Goal: Communication & Community: Ask a question

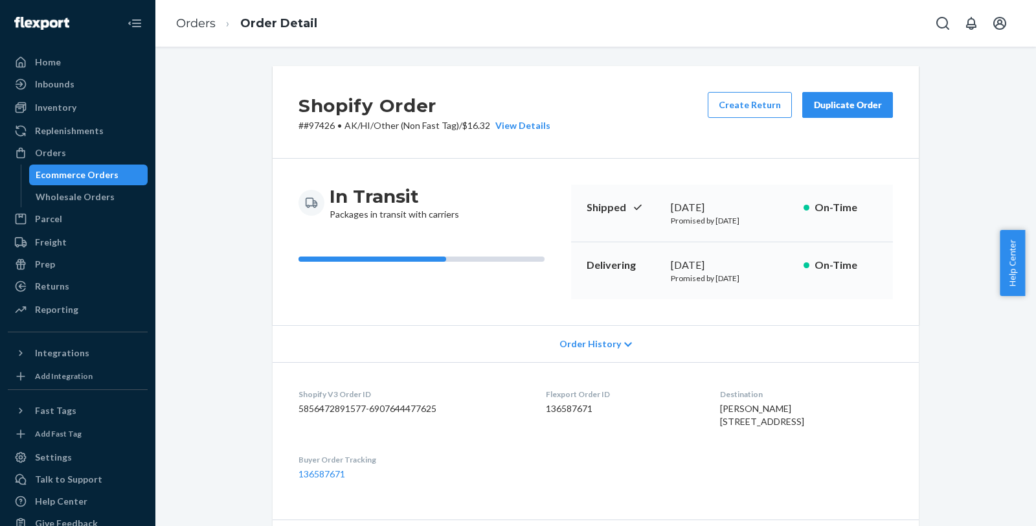
click at [192, 12] on ol "Orders Order Detail" at bounding box center [247, 24] width 162 height 38
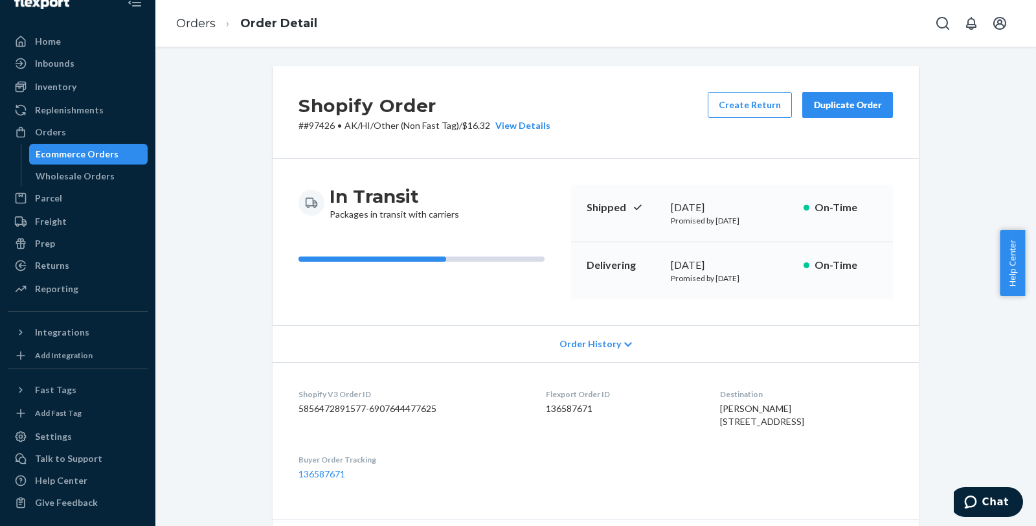
click at [192, 16] on li "Orders" at bounding box center [196, 24] width 40 height 17
click at [192, 21] on link "Orders" at bounding box center [196, 23] width 40 height 14
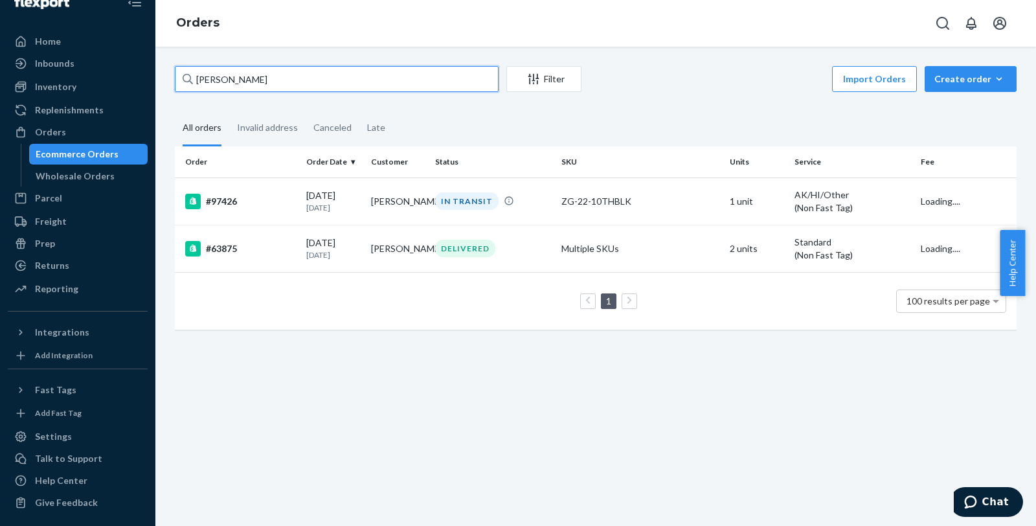
click at [296, 87] on input "david norris" at bounding box center [337, 79] width 324 height 26
paste input "136883515"
type input "136883515"
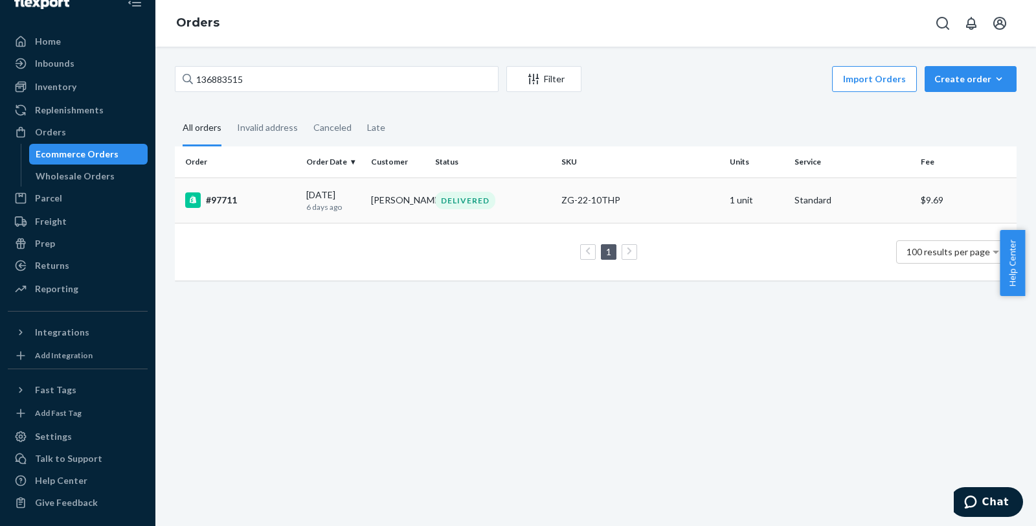
click at [230, 199] on div "#97711" at bounding box center [240, 200] width 111 height 16
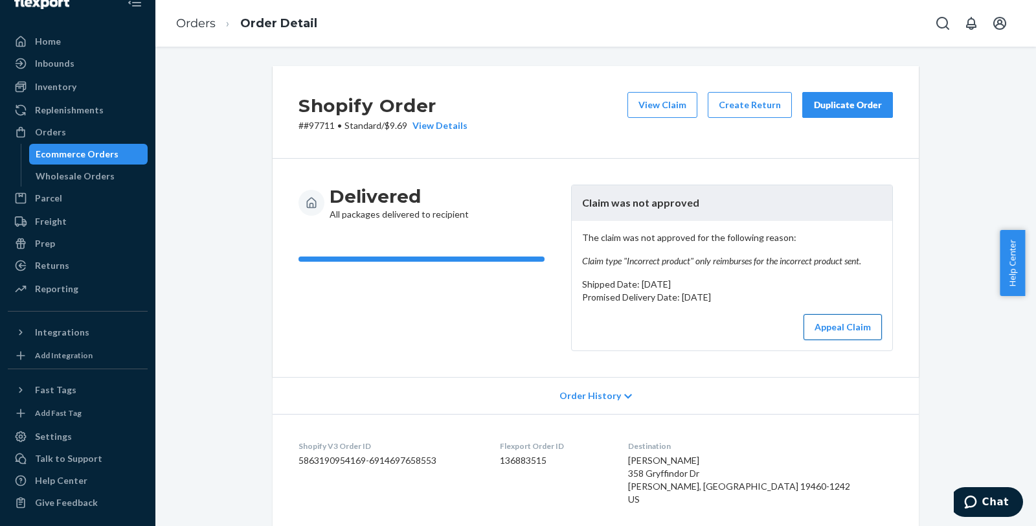
click at [837, 328] on button "Appeal Claim" at bounding box center [843, 327] width 78 height 26
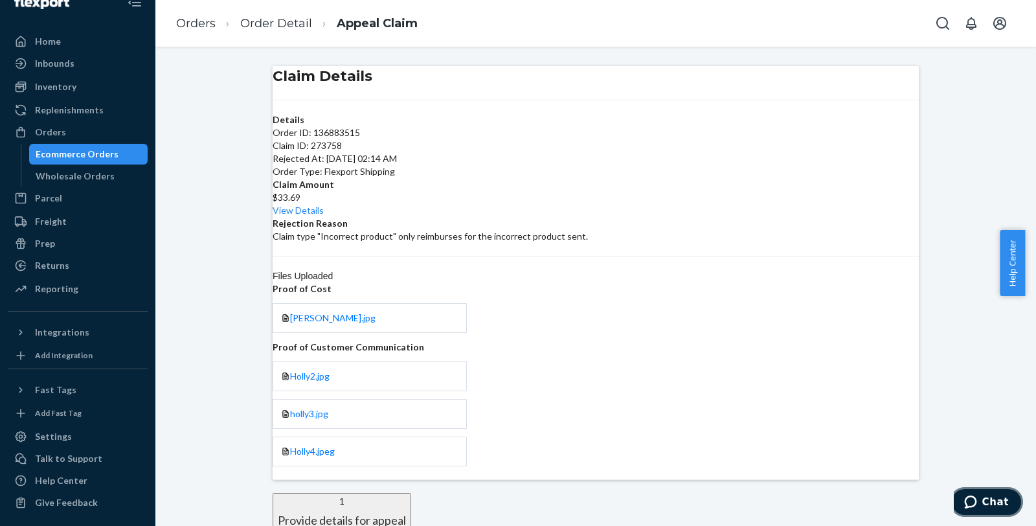
click at [982, 503] on span "Chat" at bounding box center [973, 501] width 18 height 13
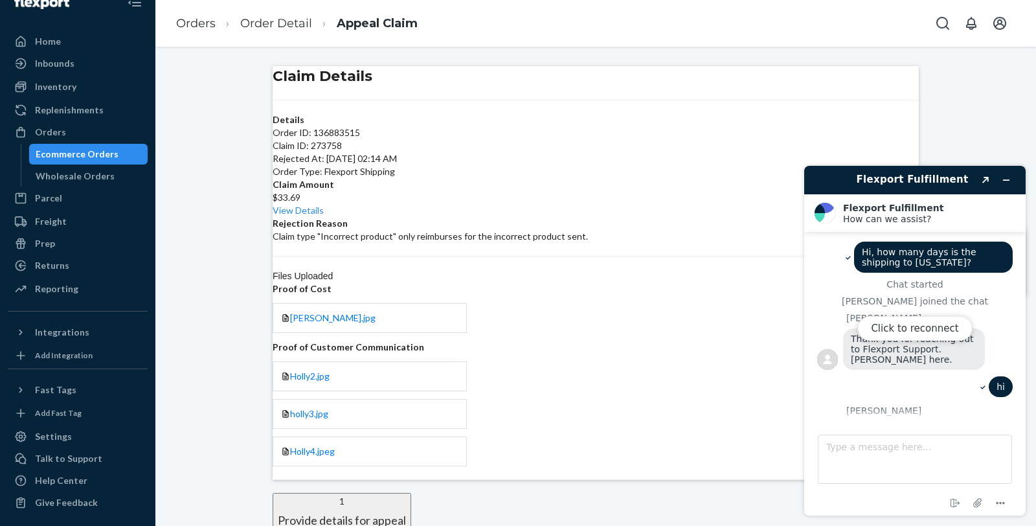
scroll to position [932, 0]
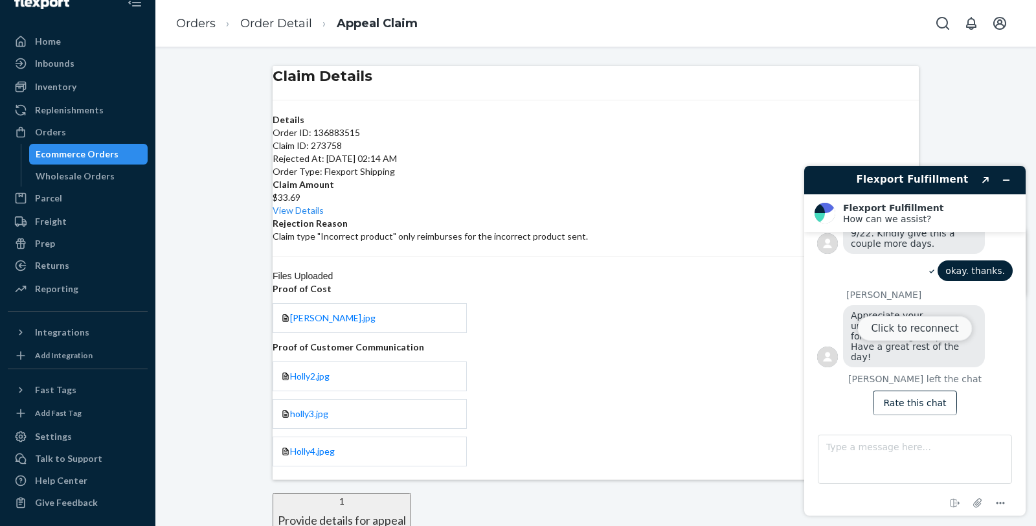
click at [929, 334] on button "Click to reconnect" at bounding box center [914, 328] width 115 height 25
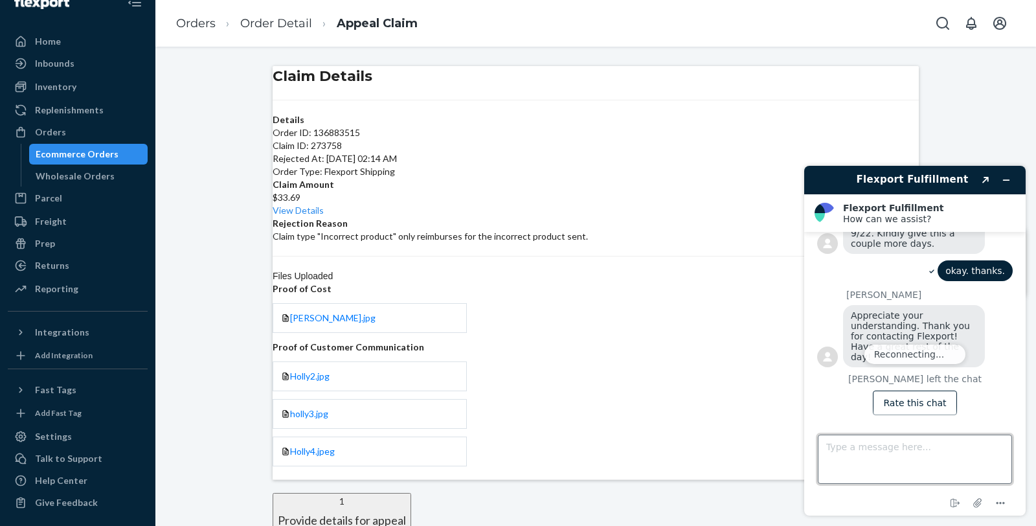
click at [905, 453] on textarea "Type a message here..." at bounding box center [915, 459] width 194 height 49
type textarea "Hello,"
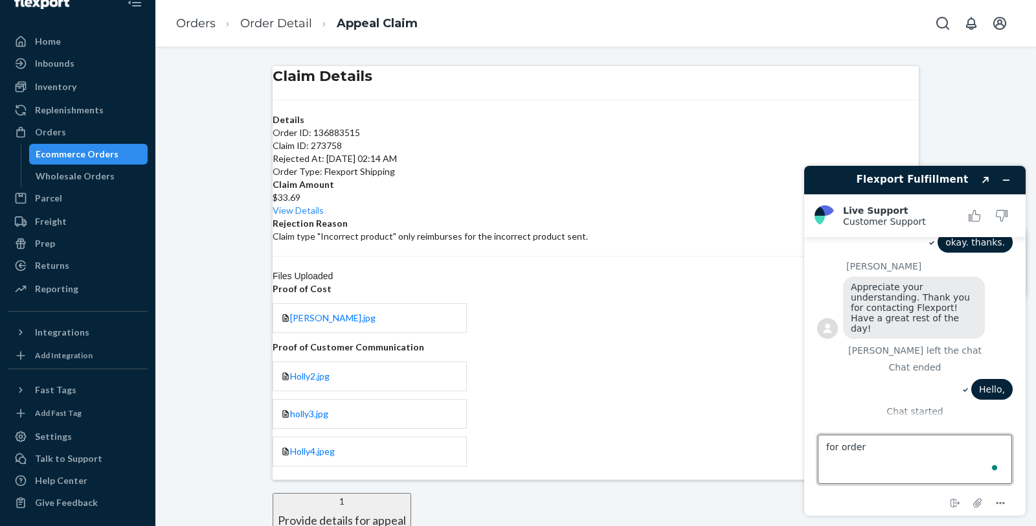
scroll to position [971, 0]
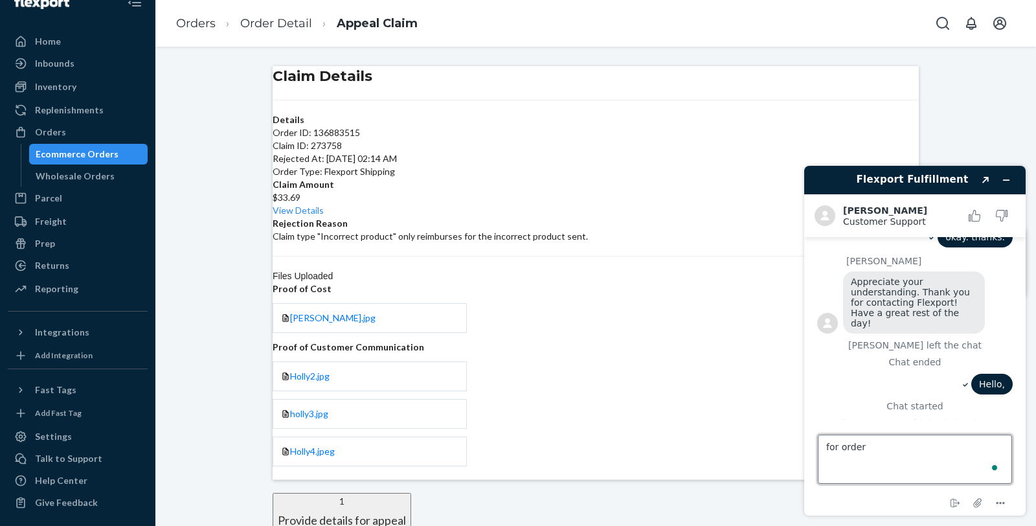
paste textarea "136883515"
type textarea "for order 136883515. Our claim was not approved."
click at [1002, 181] on icon "Minimize widget" at bounding box center [1006, 179] width 9 height 9
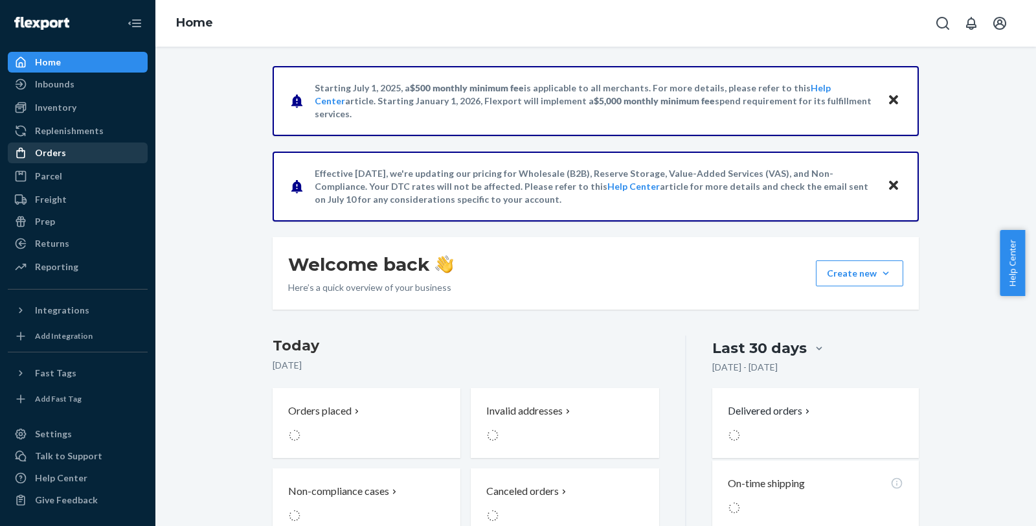
click at [51, 157] on div "Orders" at bounding box center [50, 152] width 31 height 13
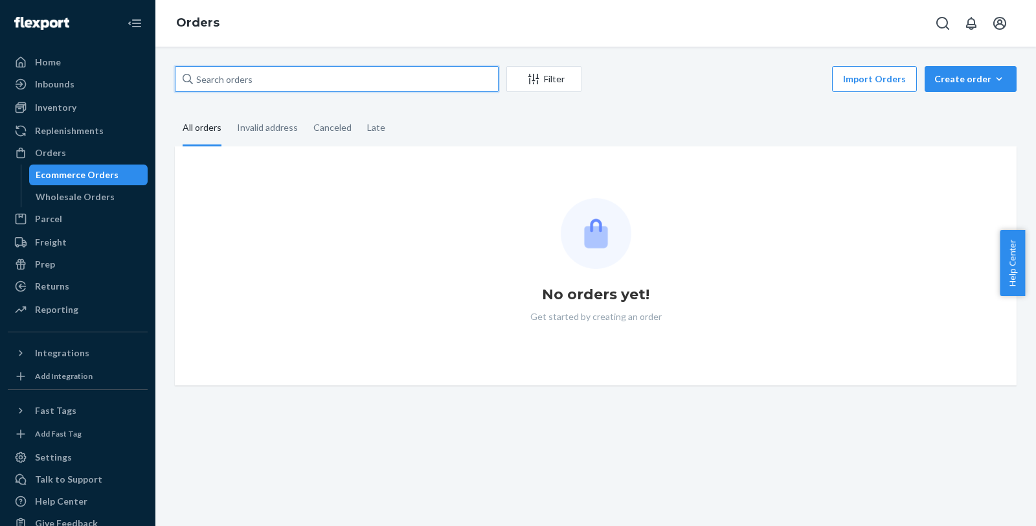
click at [309, 80] on input "text" at bounding box center [337, 79] width 324 height 26
paste input "#97426"
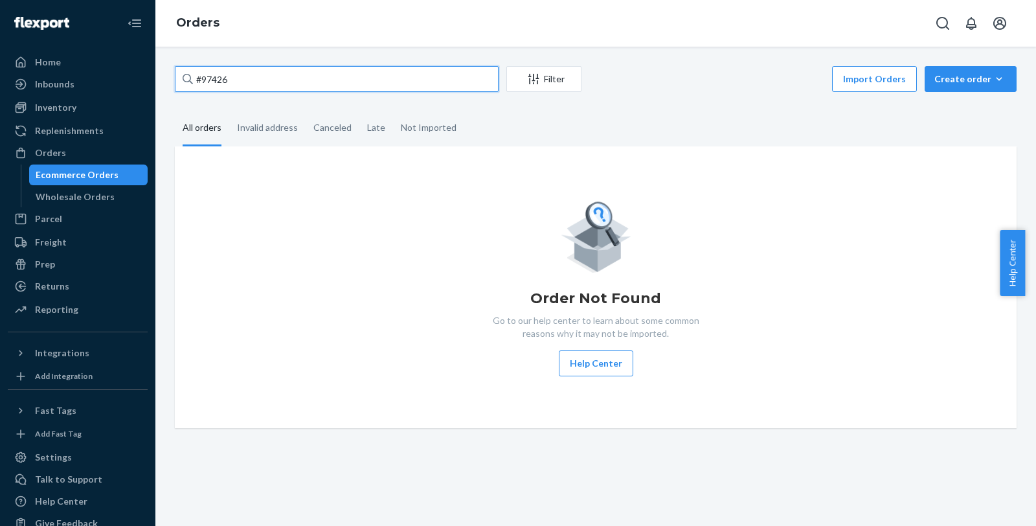
type input "#97426"
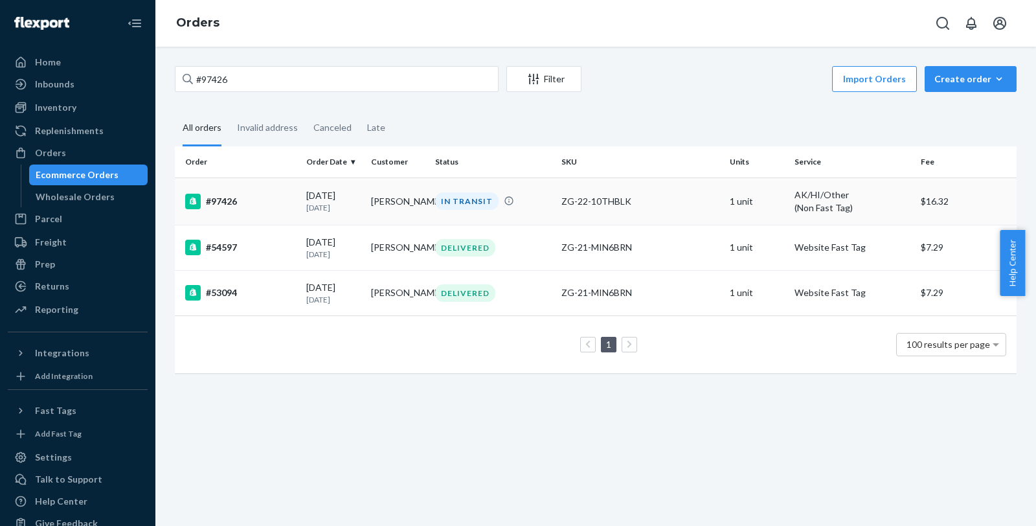
click at [222, 205] on div "#97426" at bounding box center [240, 202] width 111 height 16
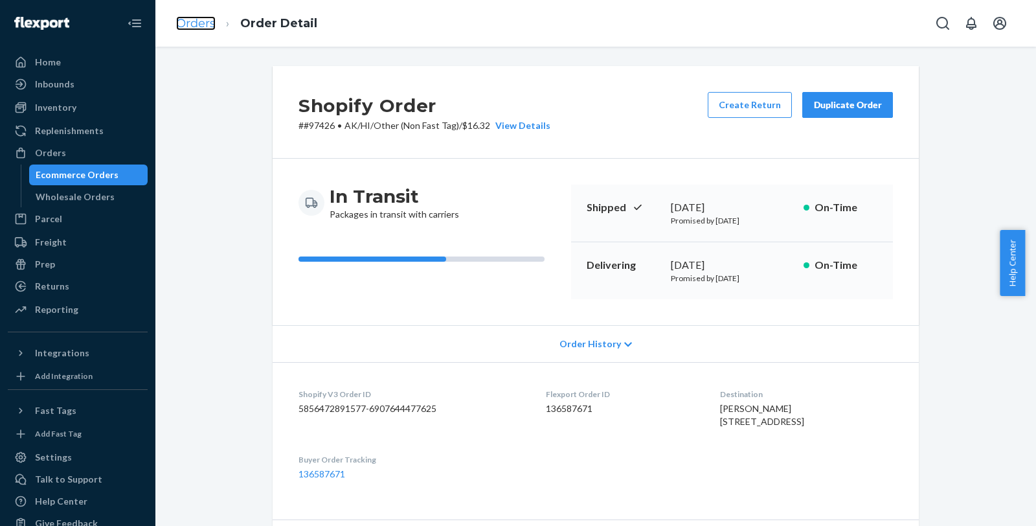
click at [182, 28] on link "Orders" at bounding box center [196, 23] width 40 height 14
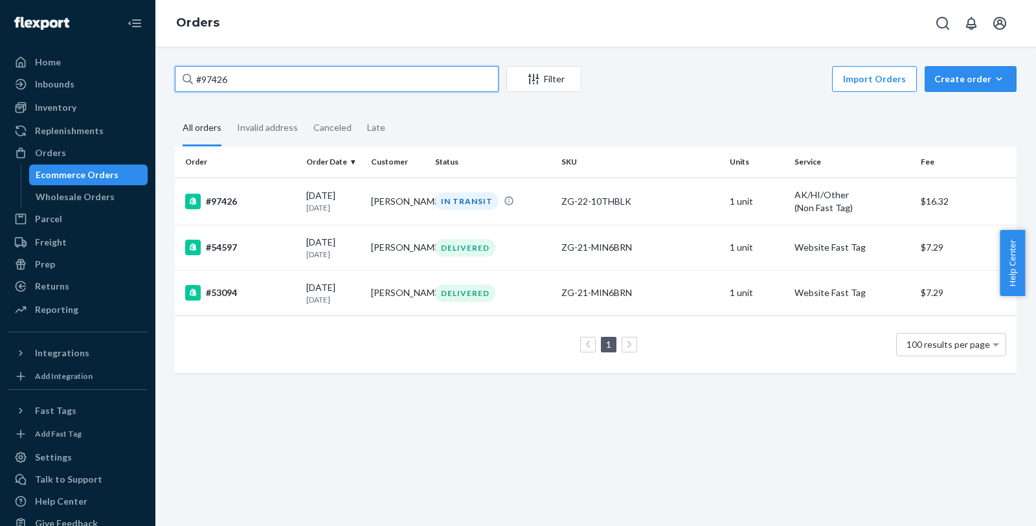
drag, startPoint x: 266, startPoint y: 79, endPoint x: 164, endPoint y: 74, distance: 102.4
click at [164, 74] on div "#97426 Filter Import Orders Create order Ecommerce order Removal order All orde…" at bounding box center [595, 286] width 881 height 479
type input "97733"
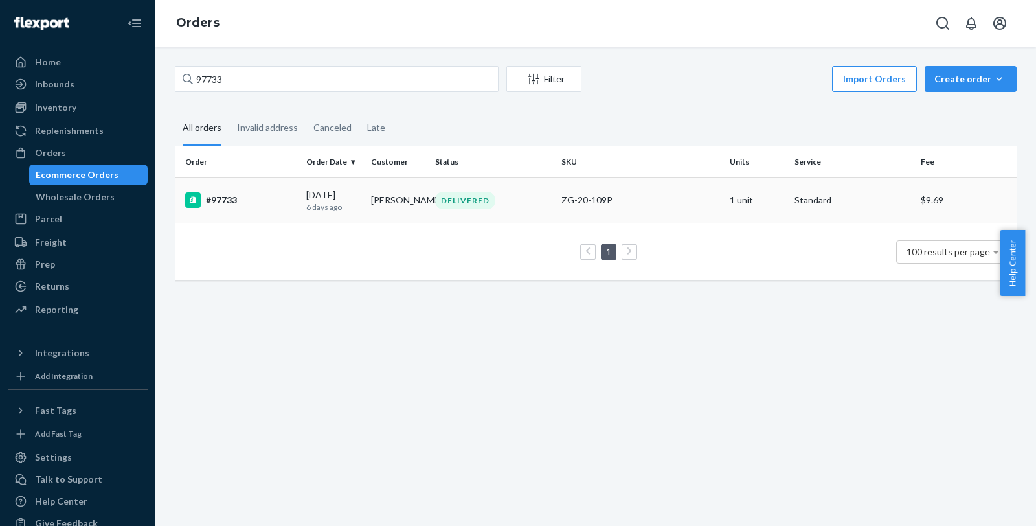
click at [251, 203] on div "#97733" at bounding box center [240, 200] width 111 height 16
